Goal: Information Seeking & Learning: Learn about a topic

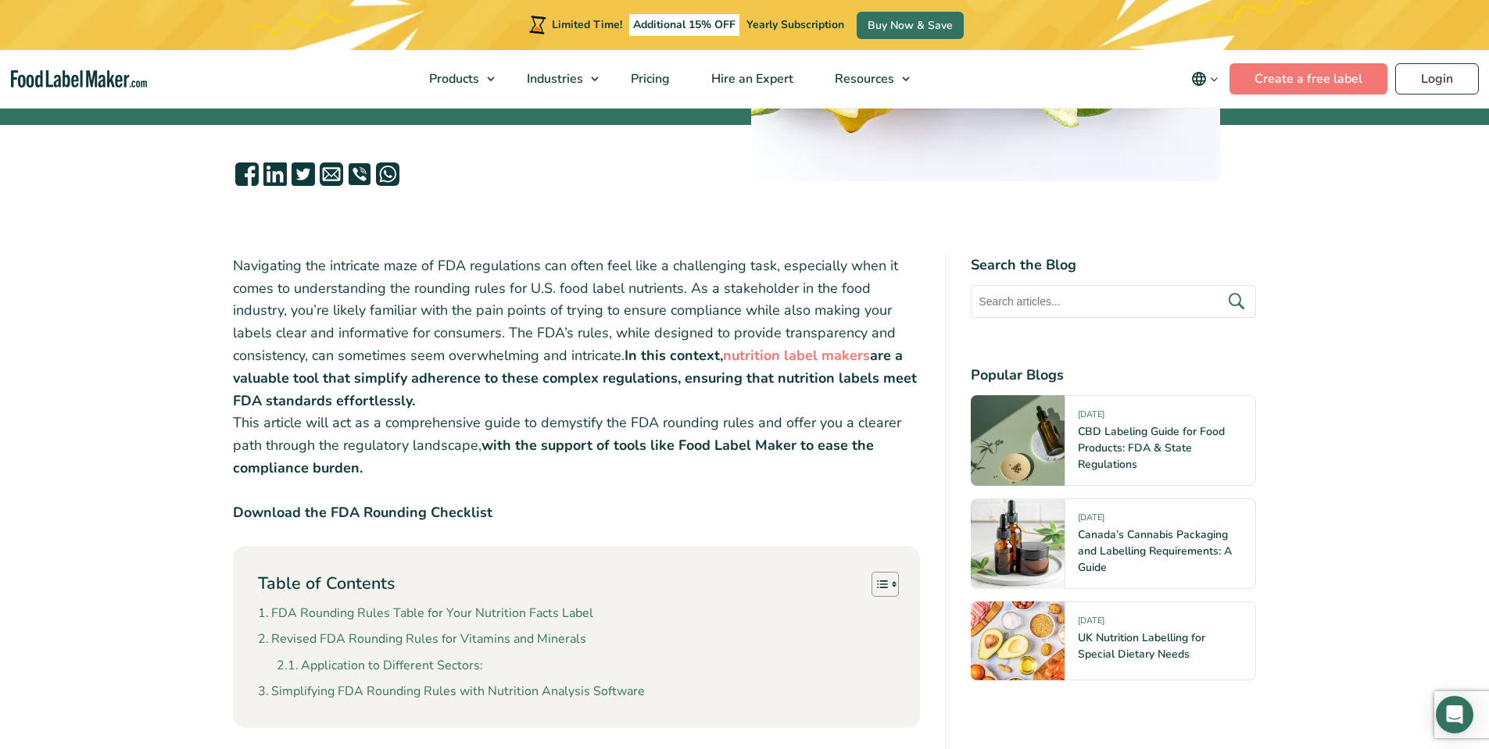
click at [108, 186] on div at bounding box center [744, 178] width 1489 height 30
